Goal: Register for event/course

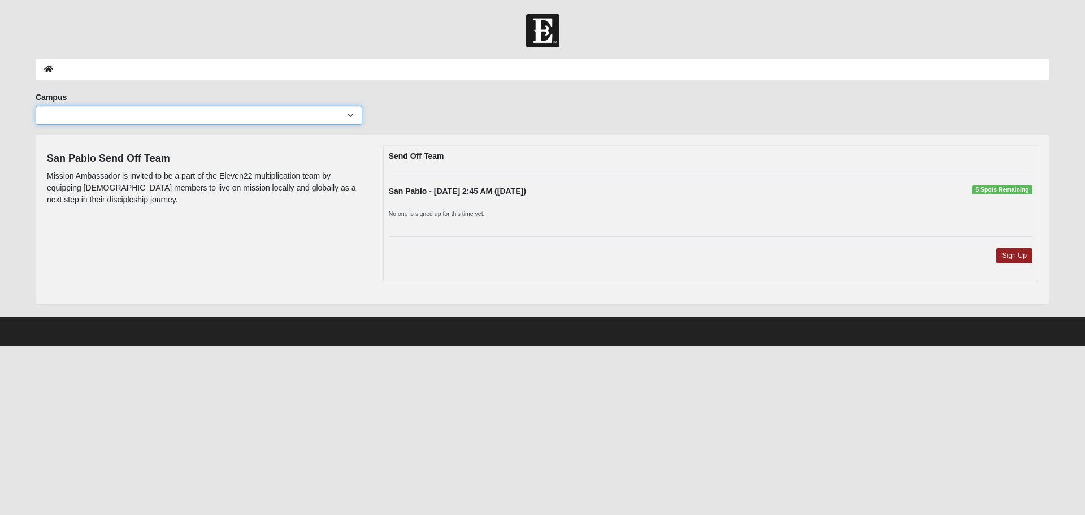
click at [350, 114] on select "Arlington Baymeadows Eleven22 Online Fleming Island Jesup Mandarin North Jax Or…" at bounding box center [199, 115] width 327 height 19
select select "4"
click at [36, 106] on select "Arlington Baymeadows Eleven22 Online Fleming Island Jesup Mandarin North Jax Or…" at bounding box center [199, 115] width 327 height 19
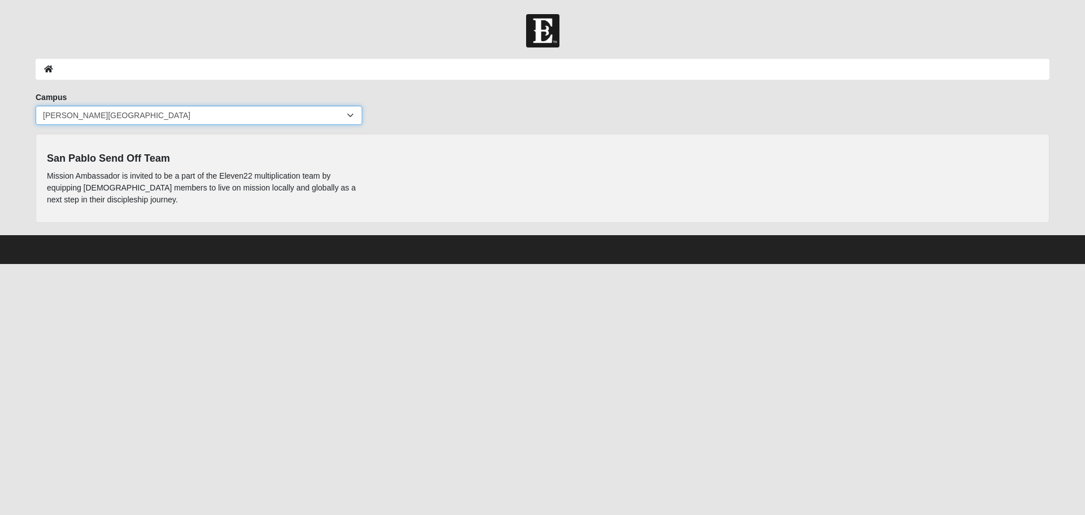
click at [350, 111] on select "Arlington Baymeadows Eleven22 Online Fleming Island Jesup Mandarin North Jax Or…" at bounding box center [199, 115] width 327 height 19
select select "13"
click at [36, 106] on select "Arlington Baymeadows Eleven22 Online Fleming Island Jesup Mandarin North Jax Or…" at bounding box center [199, 115] width 327 height 19
click at [348, 115] on select "Arlington Baymeadows Eleven22 Online Fleming Island Jesup Mandarin North Jax Or…" at bounding box center [199, 115] width 327 height 19
select select "11"
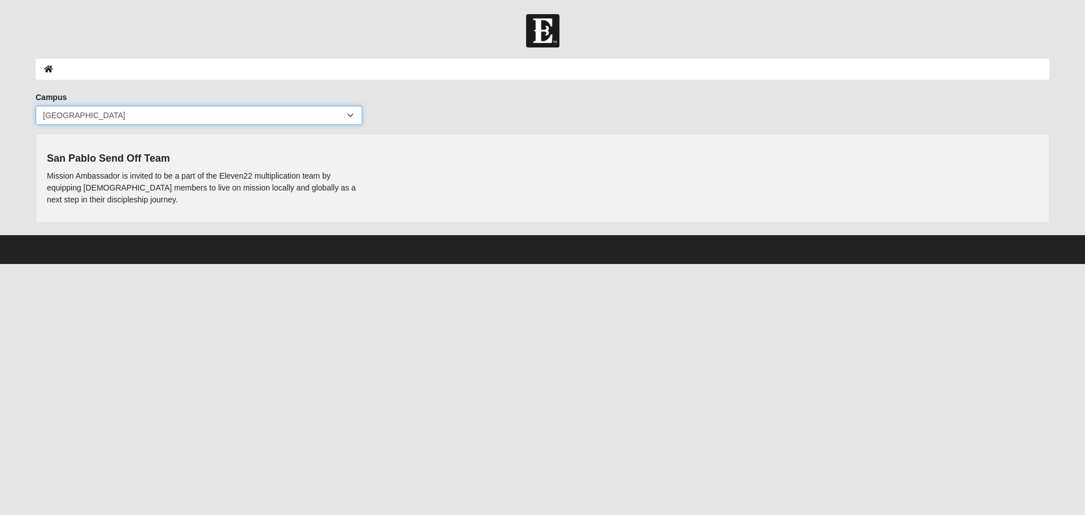
click at [36, 106] on select "Arlington Baymeadows Eleven22 Online Fleming Island Jesup Mandarin North Jax Or…" at bounding box center [199, 115] width 327 height 19
click at [349, 113] on select "Arlington Baymeadows Eleven22 Online Fleming Island Jesup Mandarin North Jax Or…" at bounding box center [199, 115] width 327 height 19
select select "3"
click at [36, 106] on select "Arlington Baymeadows Eleven22 Online Fleming Island Jesup Mandarin North Jax Or…" at bounding box center [199, 115] width 327 height 19
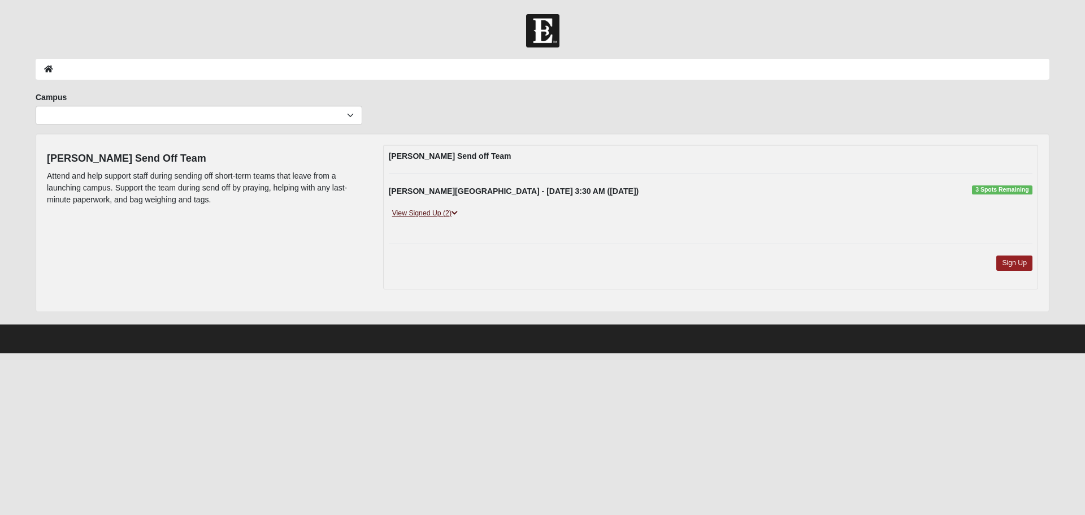
click at [458, 212] on icon at bounding box center [455, 213] width 6 height 7
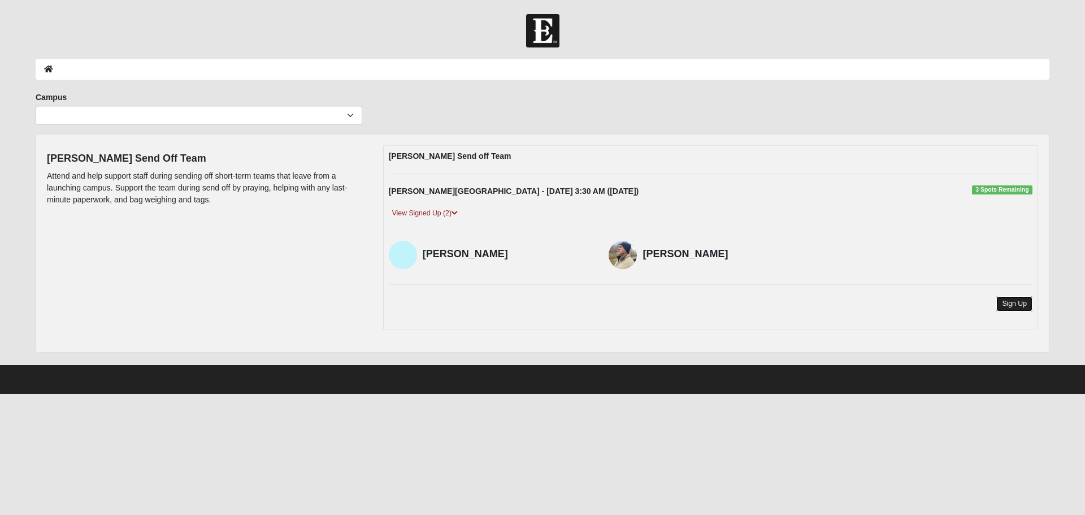
click at [1020, 303] on link "Sign Up" at bounding box center [1014, 303] width 36 height 15
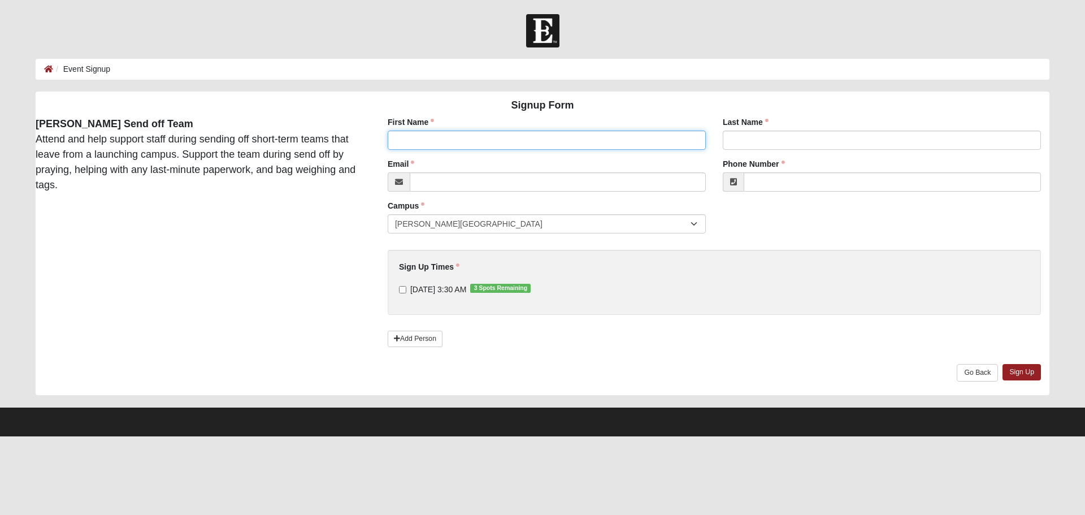
click at [424, 142] on input "First Name" at bounding box center [547, 140] width 318 height 19
type input "[PERSON_NAME]"
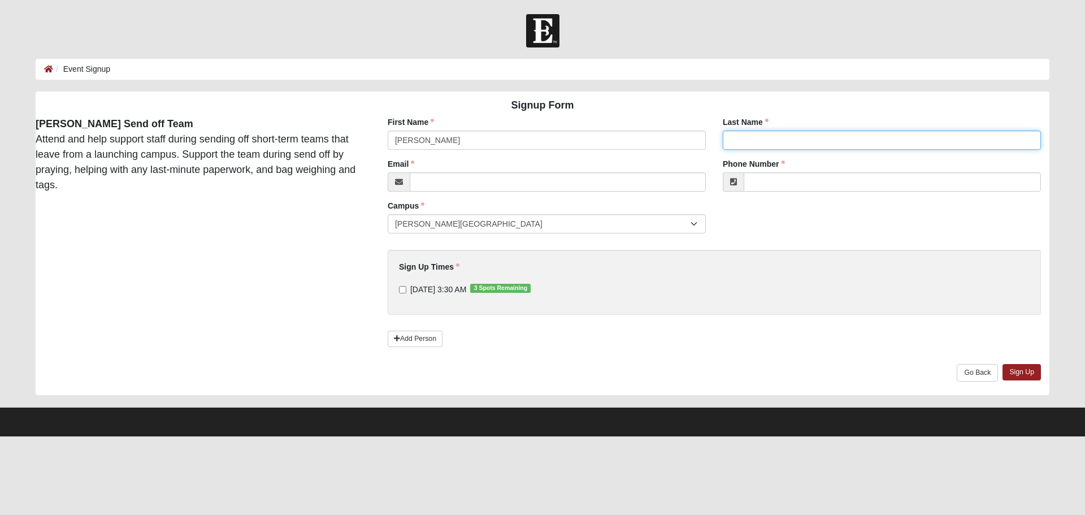
type input "Borland"
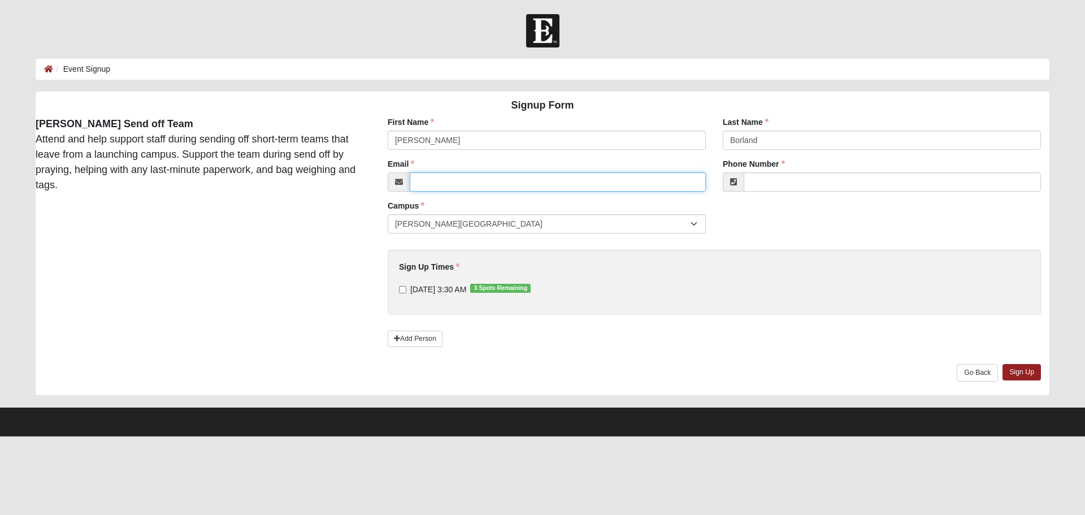
type input "onthebeach8516@yahoo.com"
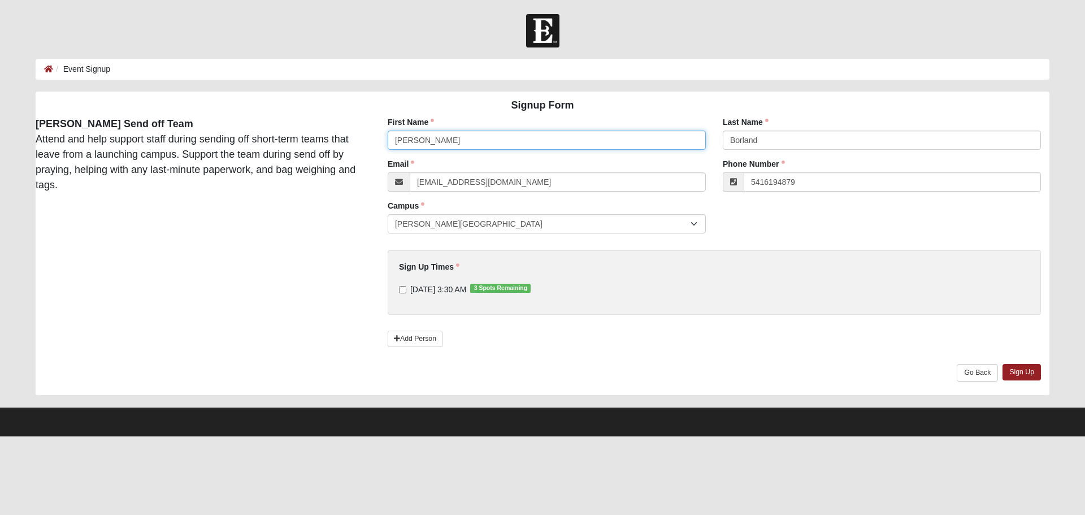
type input "(541) 619-4879"
click at [404, 289] on input "10/6/2025 3:30 AM 3 Spots Remaining" at bounding box center [402, 289] width 7 height 7
checkbox input "true"
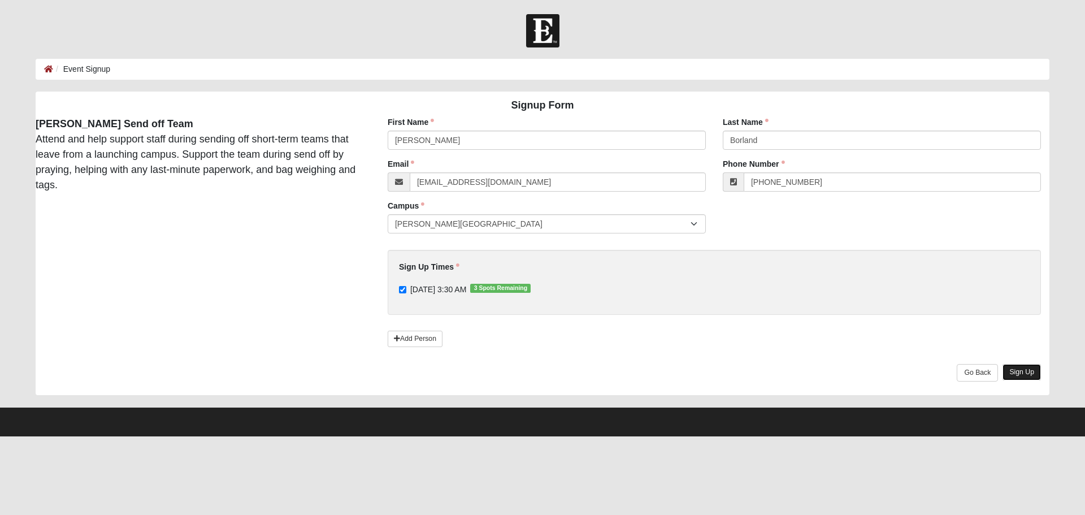
click at [1024, 371] on link "Sign Up" at bounding box center [1022, 372] width 38 height 16
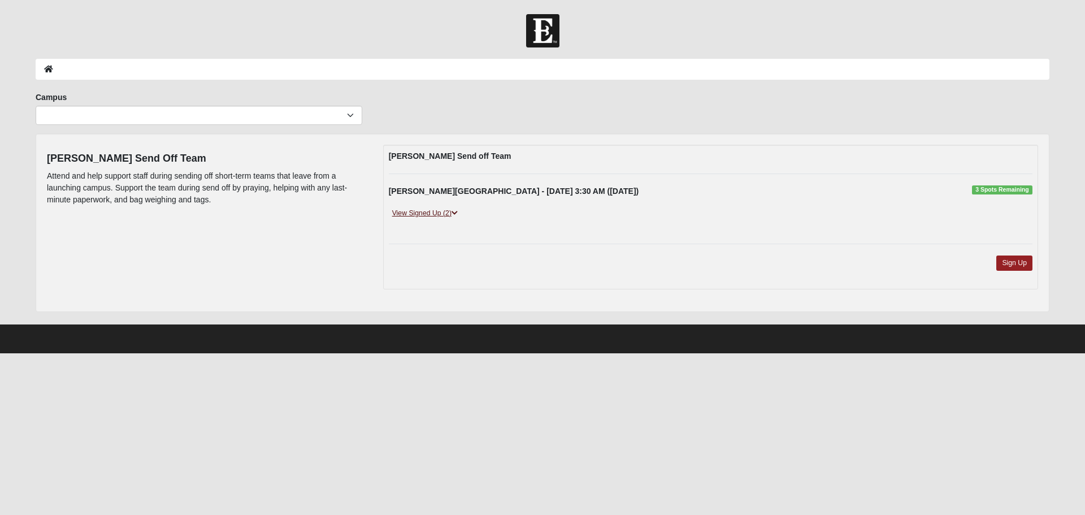
click at [457, 210] on icon at bounding box center [455, 213] width 6 height 7
click at [455, 211] on icon at bounding box center [455, 213] width 6 height 7
